Goal: Task Accomplishment & Management: Use online tool/utility

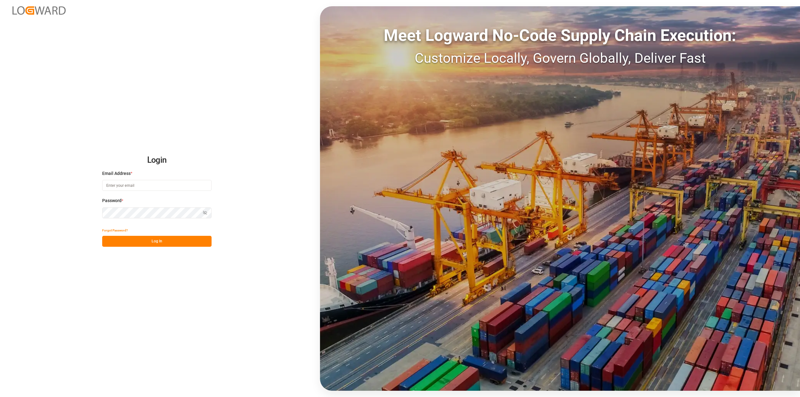
click at [144, 186] on input at bounding box center [156, 185] width 109 height 11
type input "[PERSON_NAME][EMAIL_ADDRESS][PERSON_NAME][DOMAIN_NAME]"
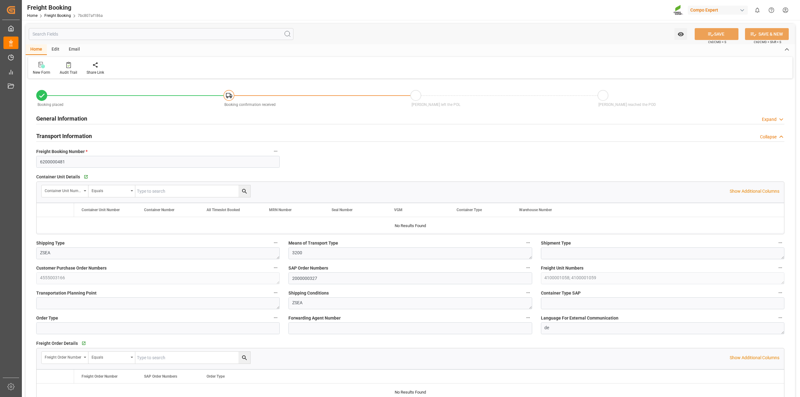
type input "BEANR"
type input "VNVTG"
type input "0"
type input "132500"
type input "[DATE] 01:00"
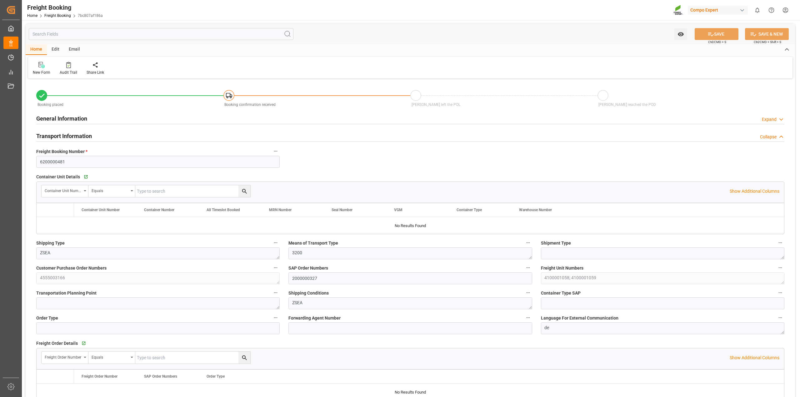
type input "[DATE] 01:00"
type input "[DATE] 13:15"
type input "[DATE] 08:19"
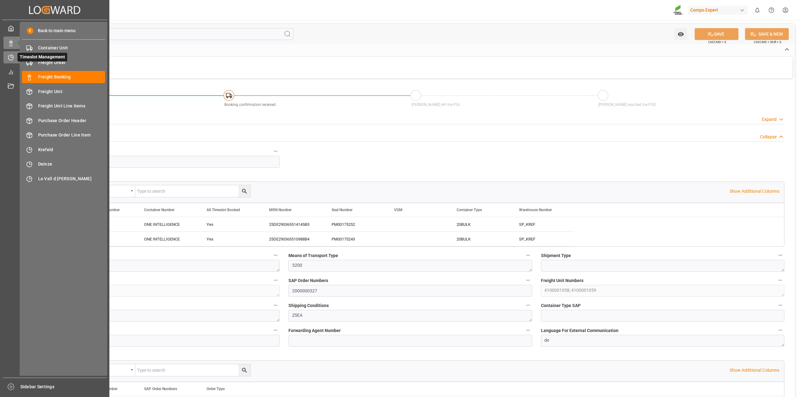
click at [14, 58] on div "Timeslot Management Timeslot Management" at bounding box center [54, 57] width 103 height 12
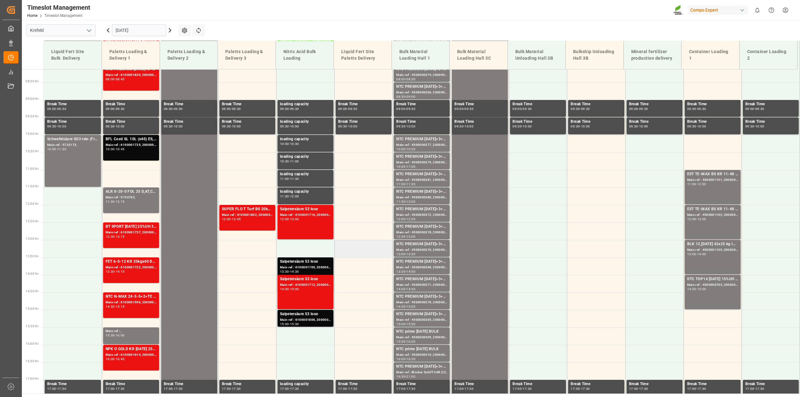
scroll to position [281, 0]
